Goal: Find specific page/section

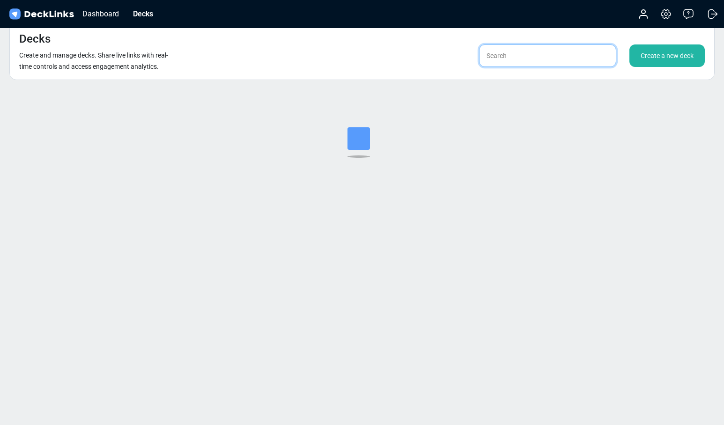
click at [555, 59] on input "text" at bounding box center [547, 55] width 137 height 22
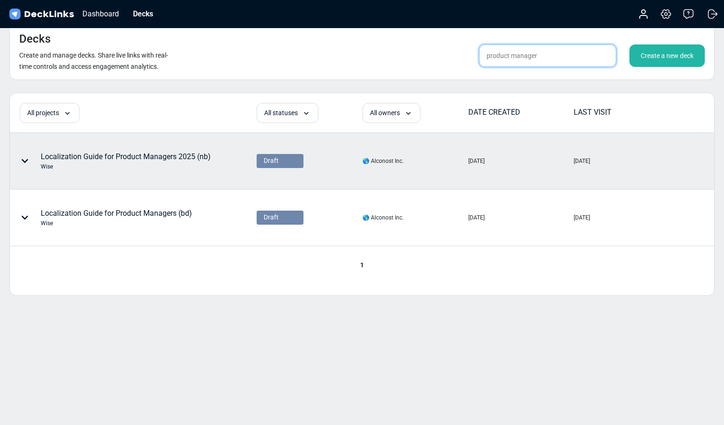
type input "product manager"
click at [222, 168] on div "Localization Guide for Product Managers 2025 (nb) Wise" at bounding box center [132, 160] width 245 height 55
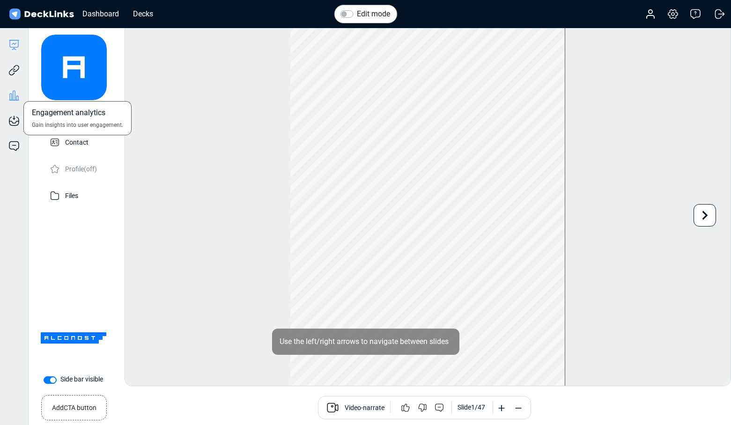
click at [12, 97] on icon at bounding box center [13, 95] width 11 height 11
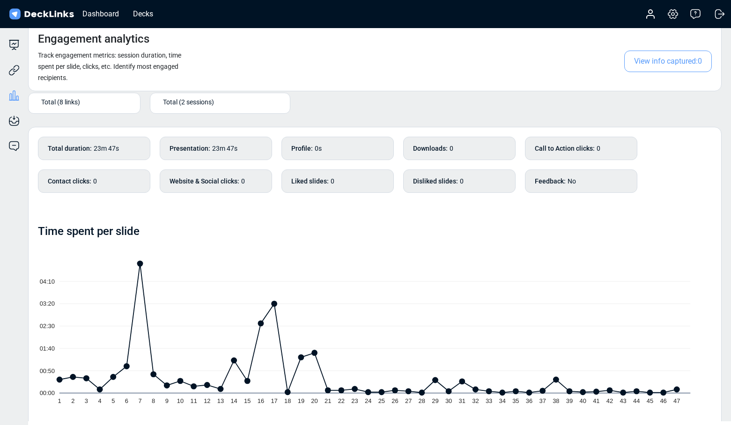
click at [219, 102] on div "Total (2 sessions)" at bounding box center [222, 102] width 118 height 10
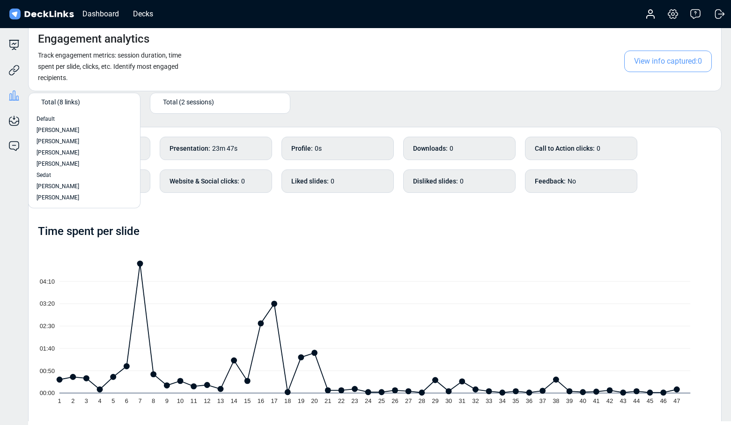
click at [97, 104] on div "Total (8 links)" at bounding box center [86, 102] width 90 height 10
click at [85, 128] on div "[PERSON_NAME]" at bounding box center [85, 130] width 96 height 8
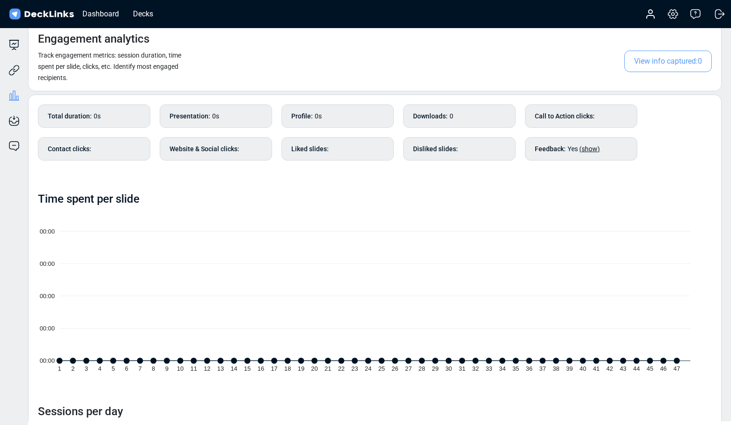
scroll to position [32, 0]
